Goal: Information Seeking & Learning: Learn about a topic

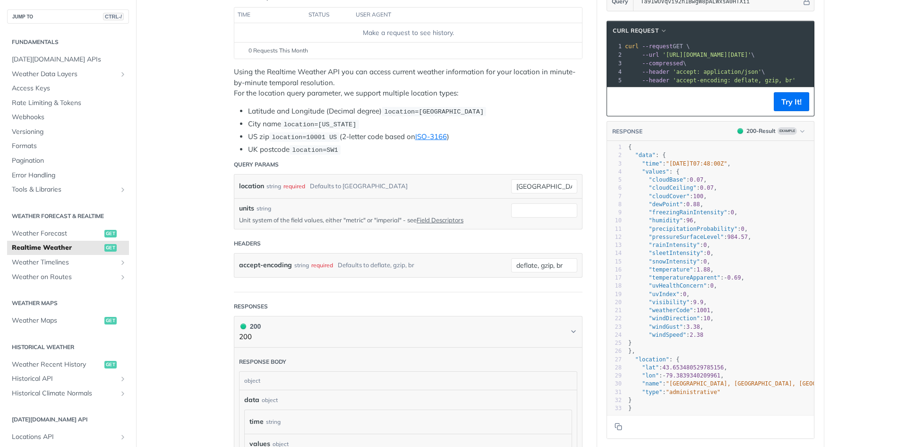
scroll to position [142, 0]
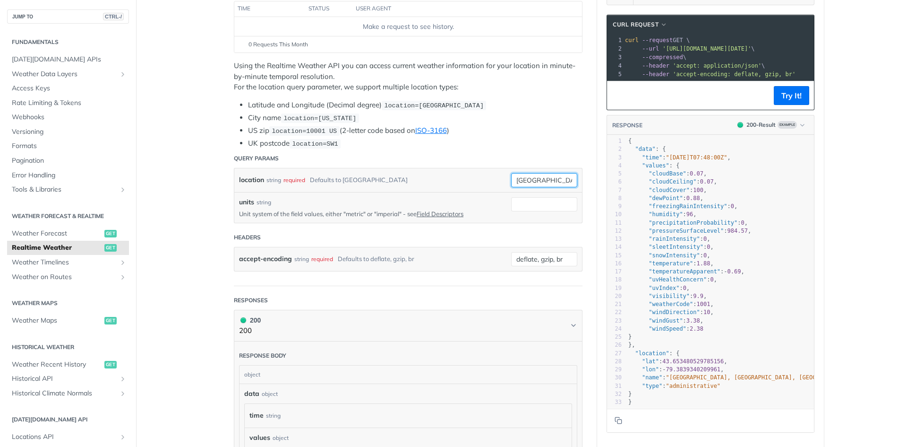
click at [523, 182] on input "[GEOGRAPHIC_DATA]" at bounding box center [544, 180] width 66 height 14
click at [545, 178] on input "[GEOGRAPHIC_DATA]" at bounding box center [544, 180] width 66 height 14
drag, startPoint x: 545, startPoint y: 178, endPoint x: 492, endPoint y: 177, distance: 53.4
click at [492, 177] on div "location string required Defaults to [GEOGRAPHIC_DATA] [GEOGRAPHIC_DATA] requir…" at bounding box center [408, 180] width 338 height 14
type input "[GEOGRAPHIC_DATA]"
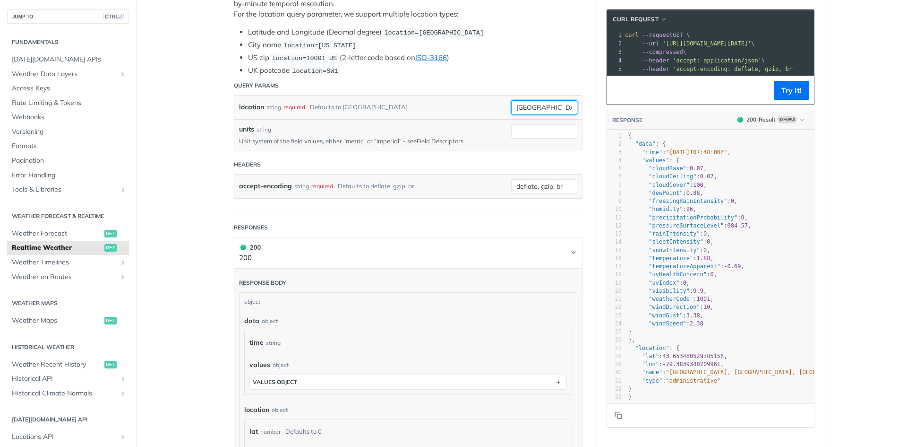
scroll to position [95, 0]
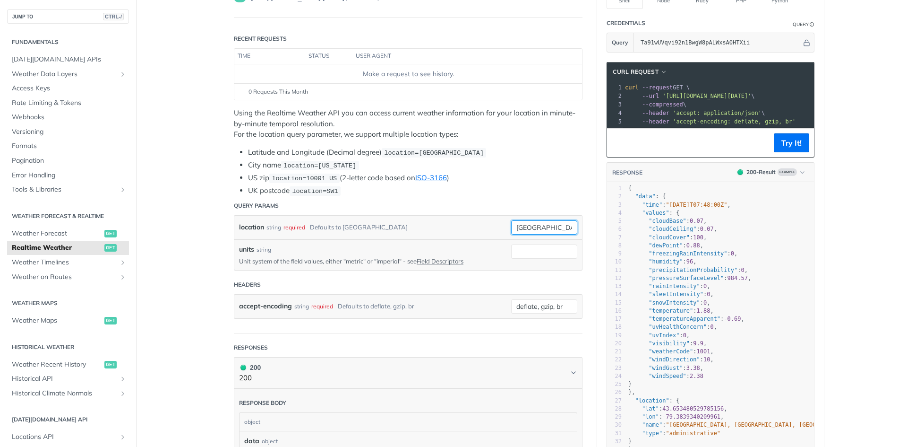
drag, startPoint x: 559, startPoint y: 224, endPoint x: 508, endPoint y: 224, distance: 51.0
click at [511, 224] on input "[GEOGRAPHIC_DATA]" at bounding box center [544, 227] width 66 height 14
type input "Hambhurg"
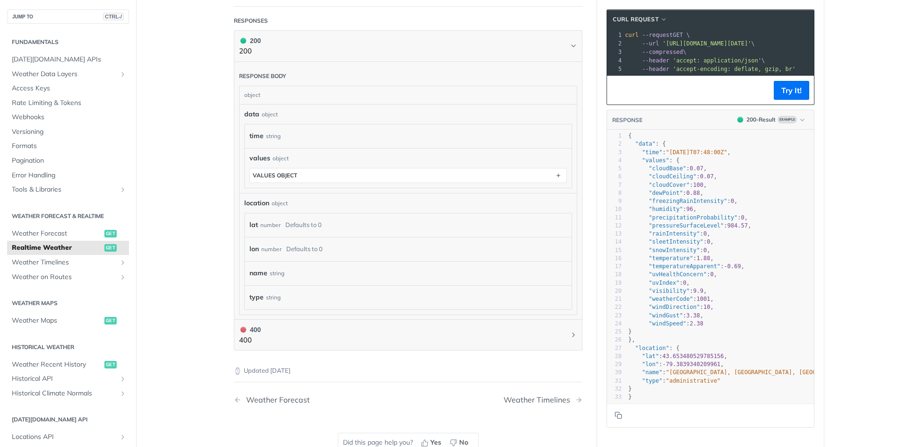
scroll to position [425, 0]
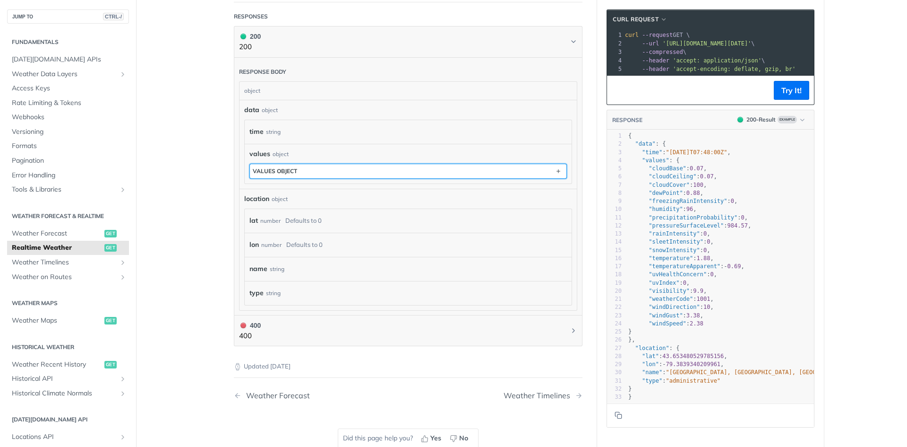
click at [322, 169] on button "values object" at bounding box center [408, 171] width 317 height 14
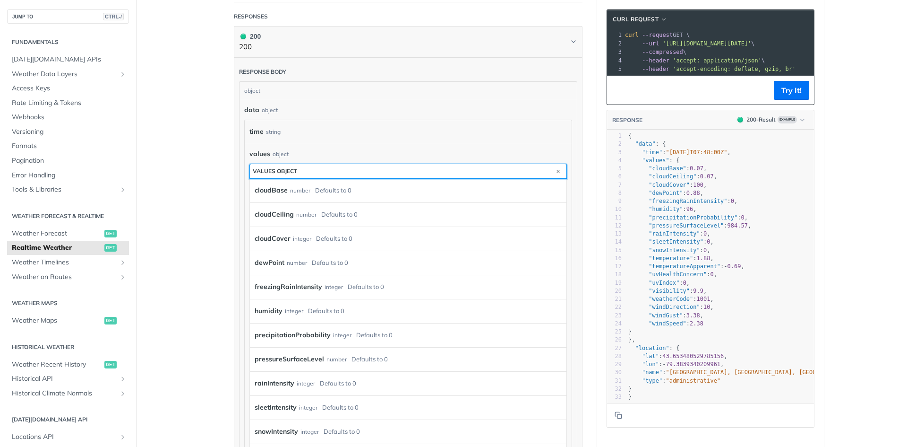
click at [322, 169] on button "values object" at bounding box center [408, 171] width 317 height 14
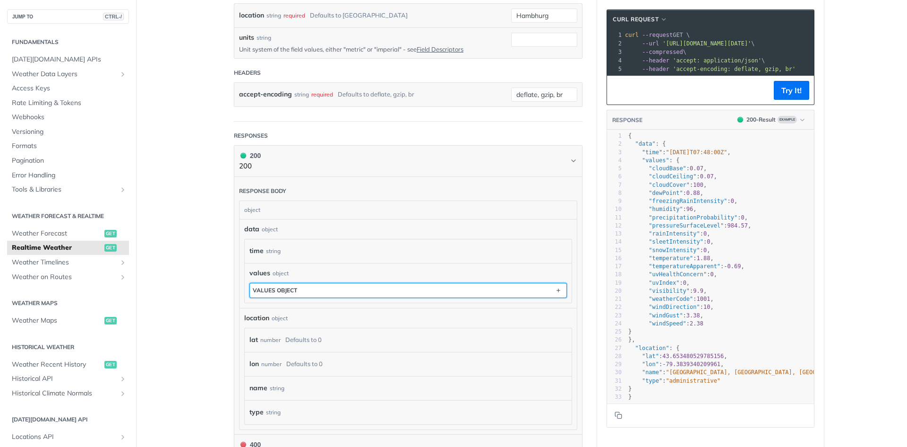
scroll to position [331, 0]
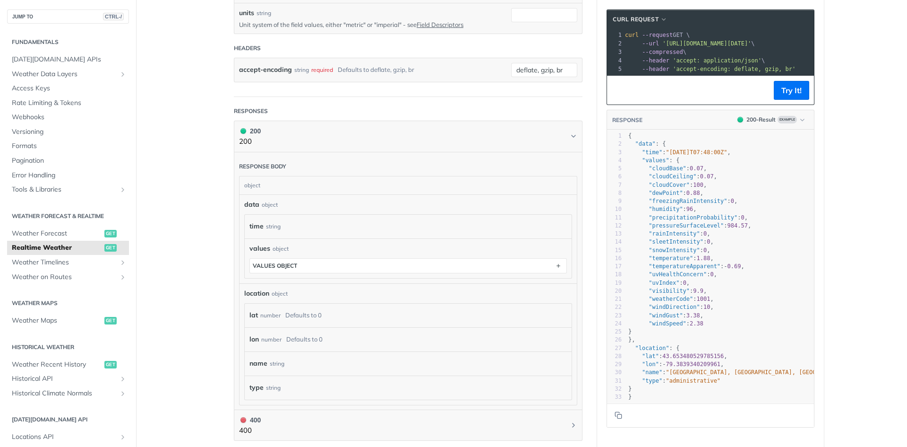
click at [286, 315] on div "Defaults to 0" at bounding box center [303, 315] width 36 height 14
click at [302, 312] on div "Defaults to 0" at bounding box center [303, 315] width 36 height 14
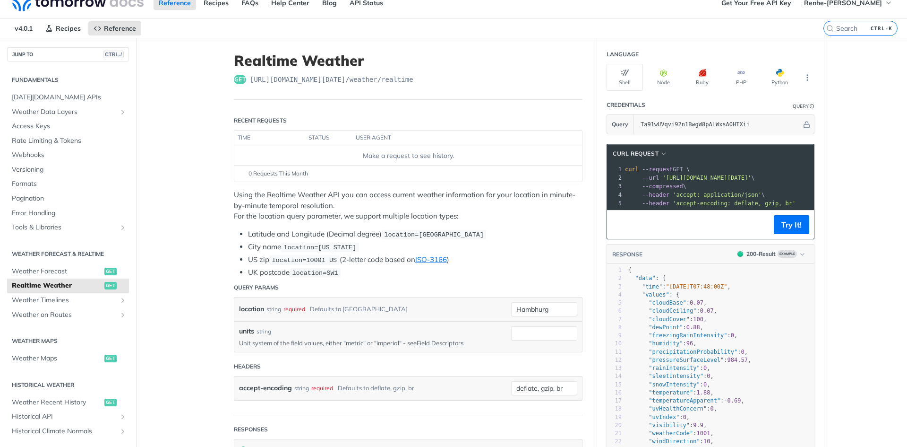
scroll to position [0, 0]
